Goal: Ask a question

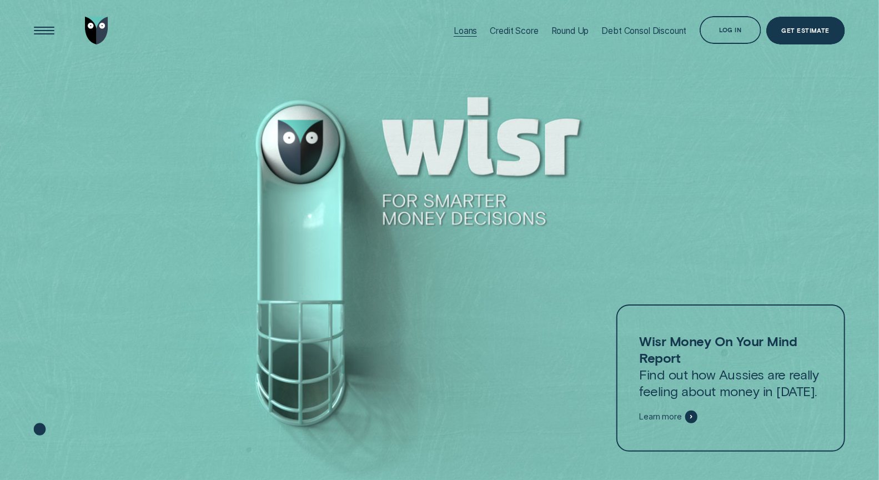
click at [461, 23] on div "Loans" at bounding box center [465, 31] width 23 height 62
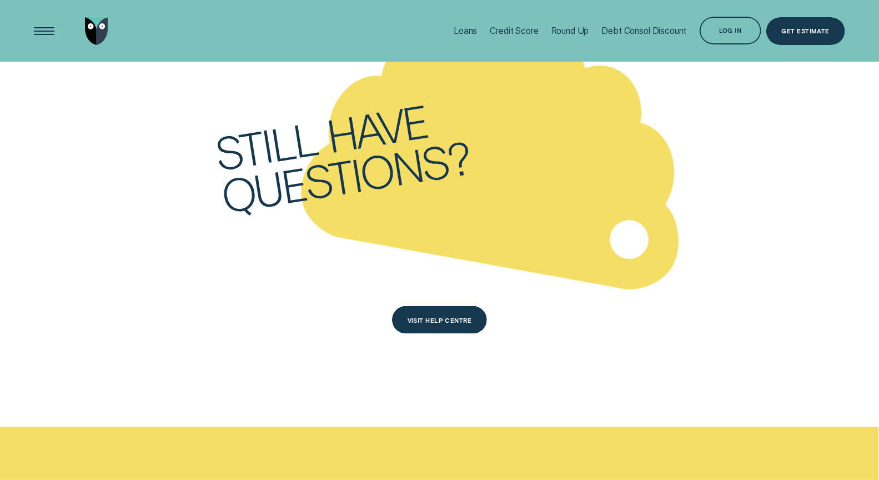
scroll to position [3394, 0]
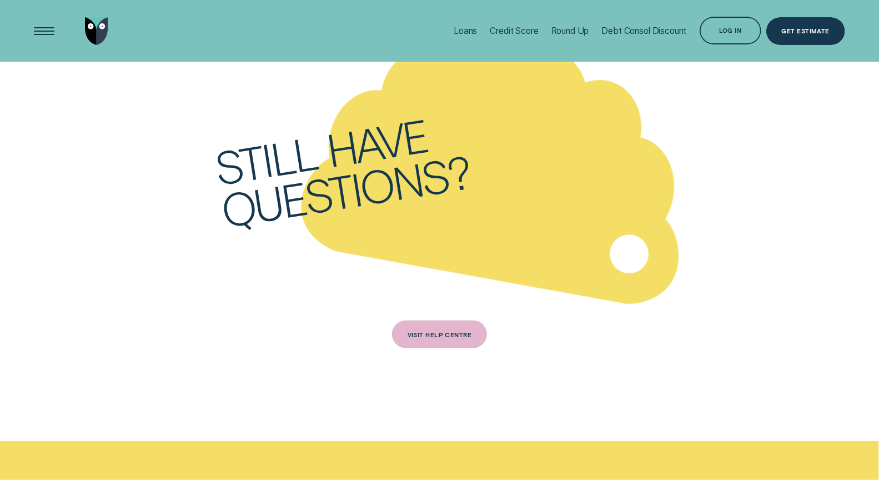
click at [431, 340] on div "VISIT HELP CENTRE" at bounding box center [439, 334] width 95 height 28
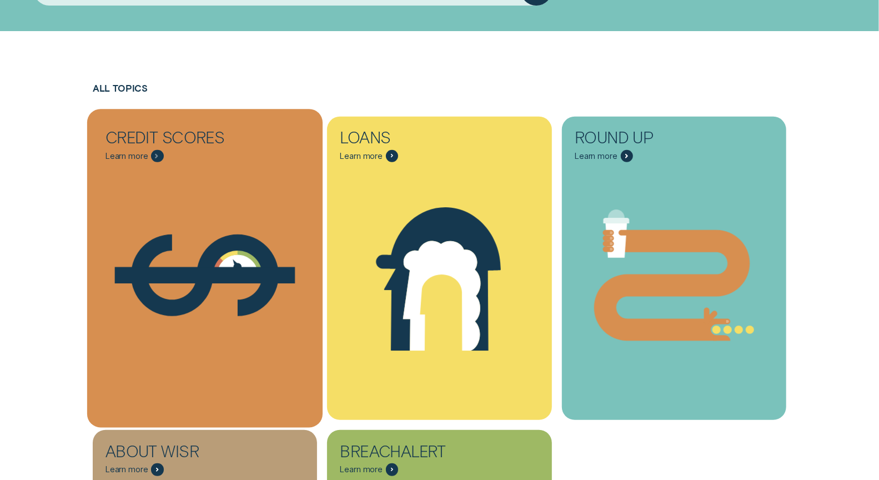
scroll to position [298, 0]
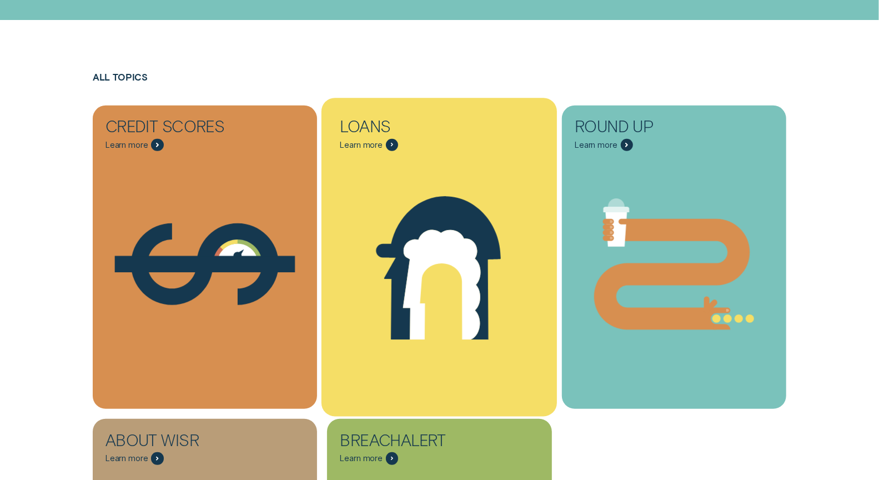
click at [369, 213] on icon "Loans - Learn more" at bounding box center [438, 264] width 235 height 180
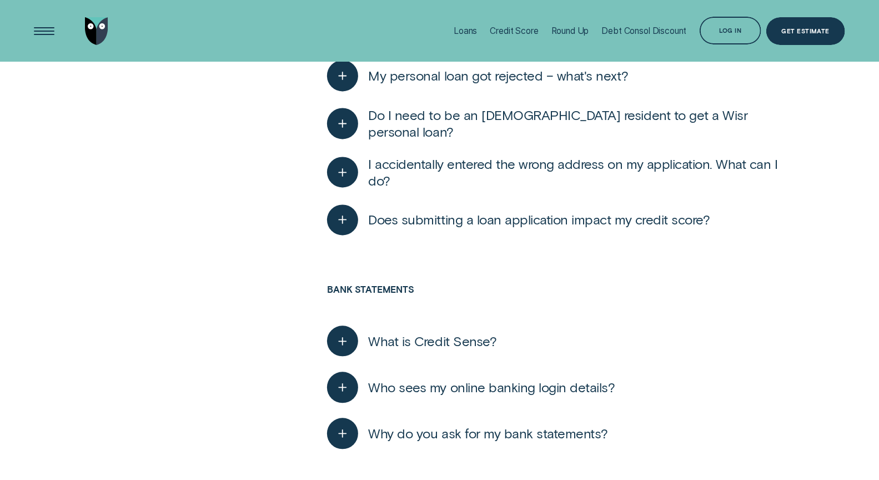
scroll to position [1306, 0]
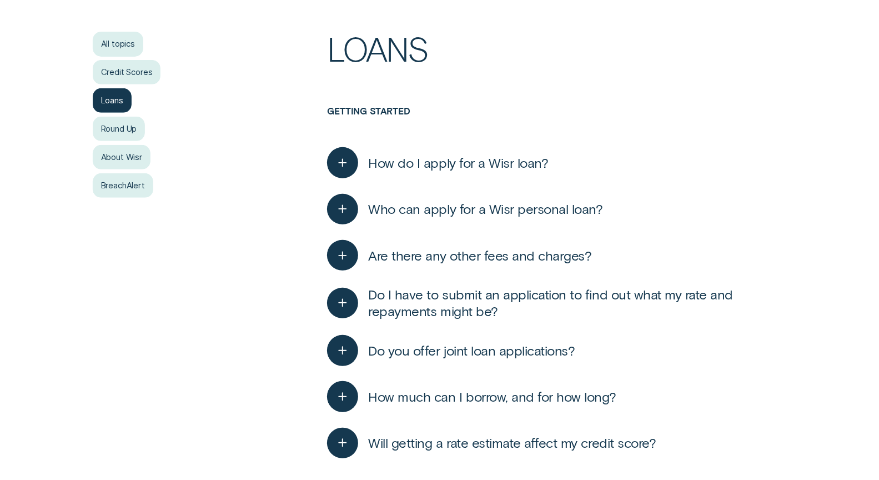
scroll to position [0, 0]
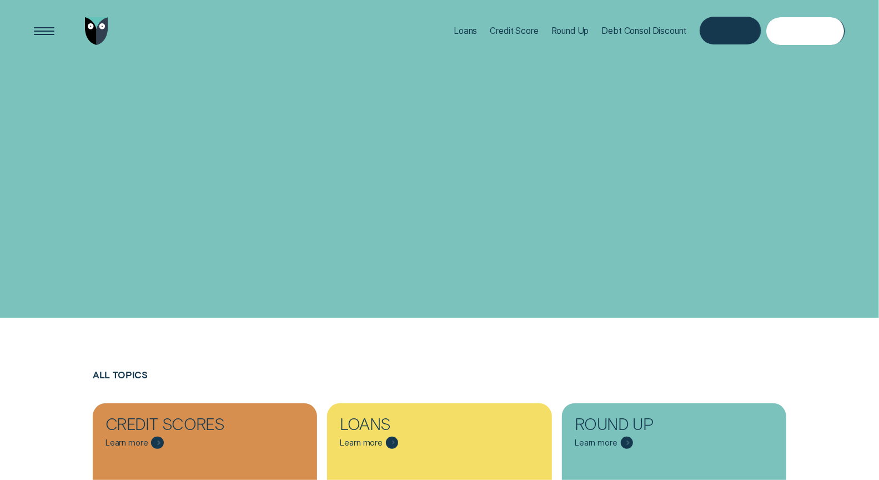
scroll to position [298, 0]
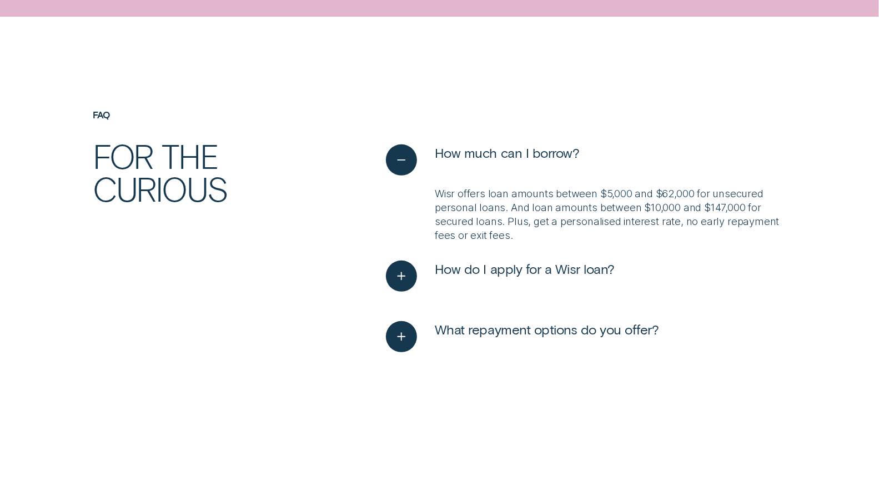
scroll to position [2913, 0]
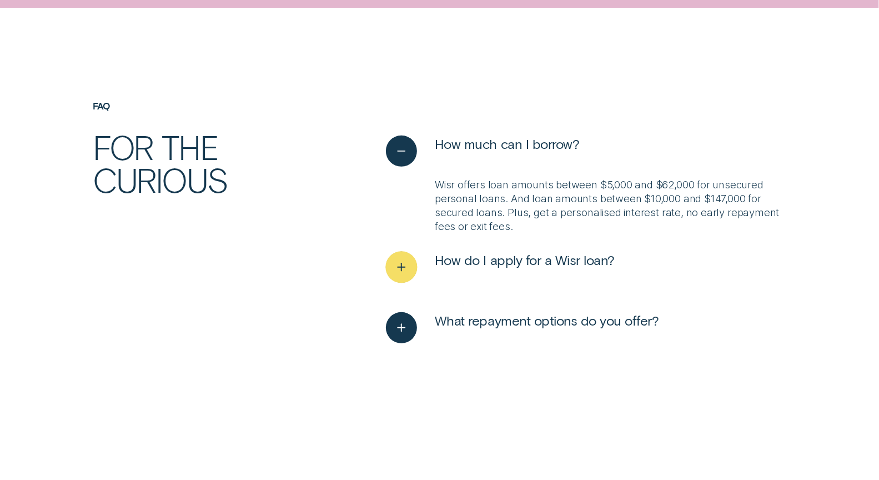
click at [396, 263] on icon "See more" at bounding box center [402, 267] width 16 height 17
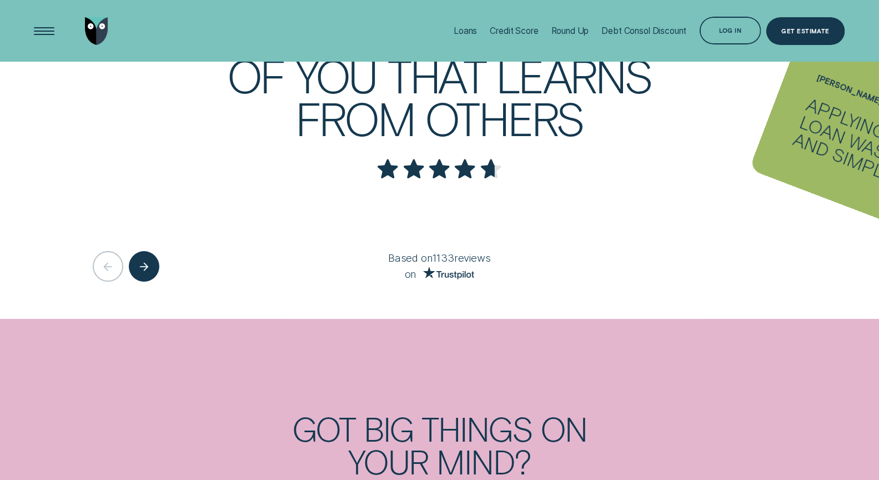
scroll to position [2105, 0]
